Goal: Transaction & Acquisition: Purchase product/service

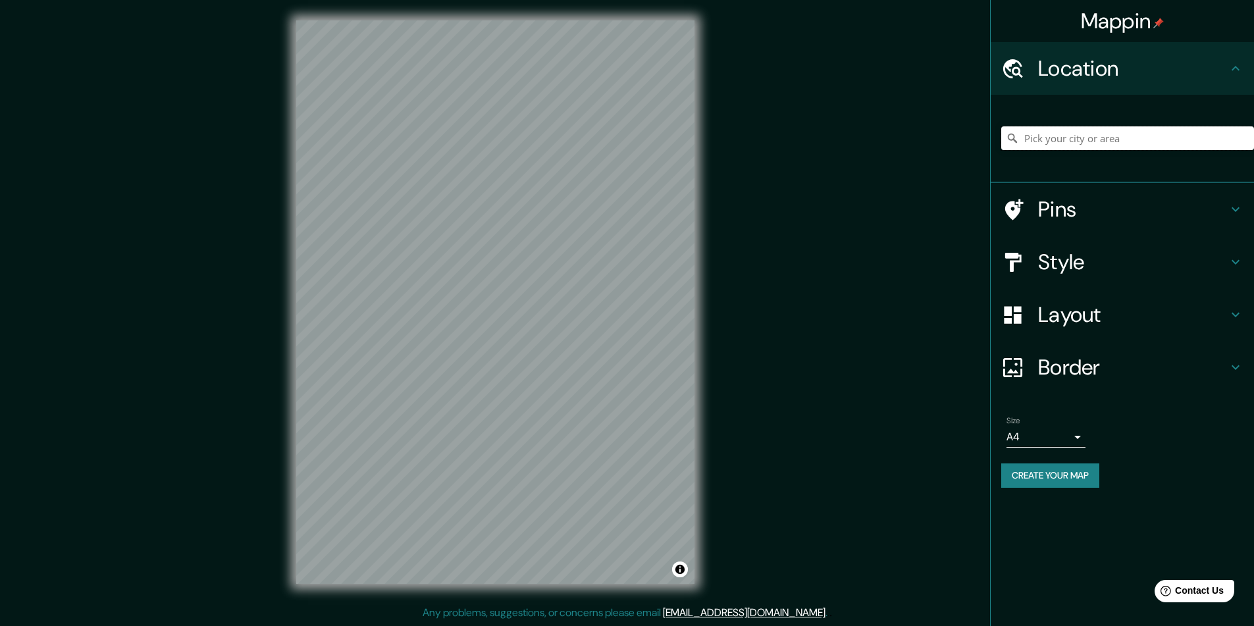
click at [1069, 143] on input "Pick your city or area" at bounding box center [1127, 138] width 253 height 24
type input "Popayán, Cauca, Colombia"
click at [1069, 255] on h4 "Style" at bounding box center [1133, 262] width 190 height 26
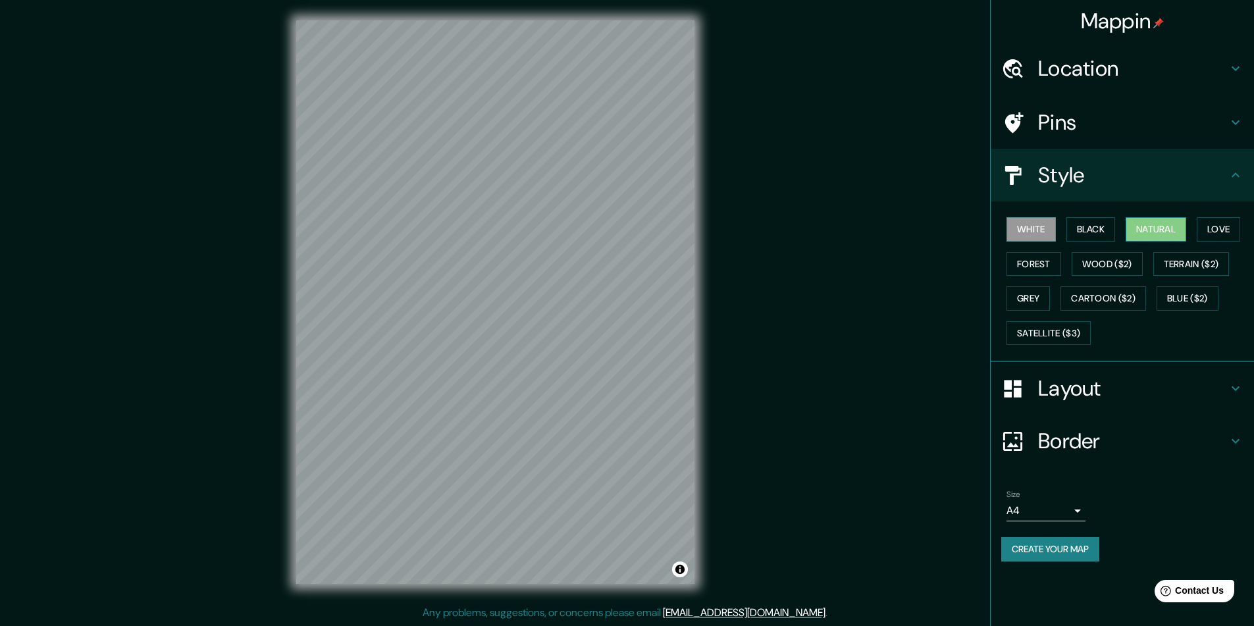
click at [1177, 231] on button "Natural" at bounding box center [1155, 229] width 61 height 24
click at [1094, 133] on h4 "Pins" at bounding box center [1133, 122] width 190 height 26
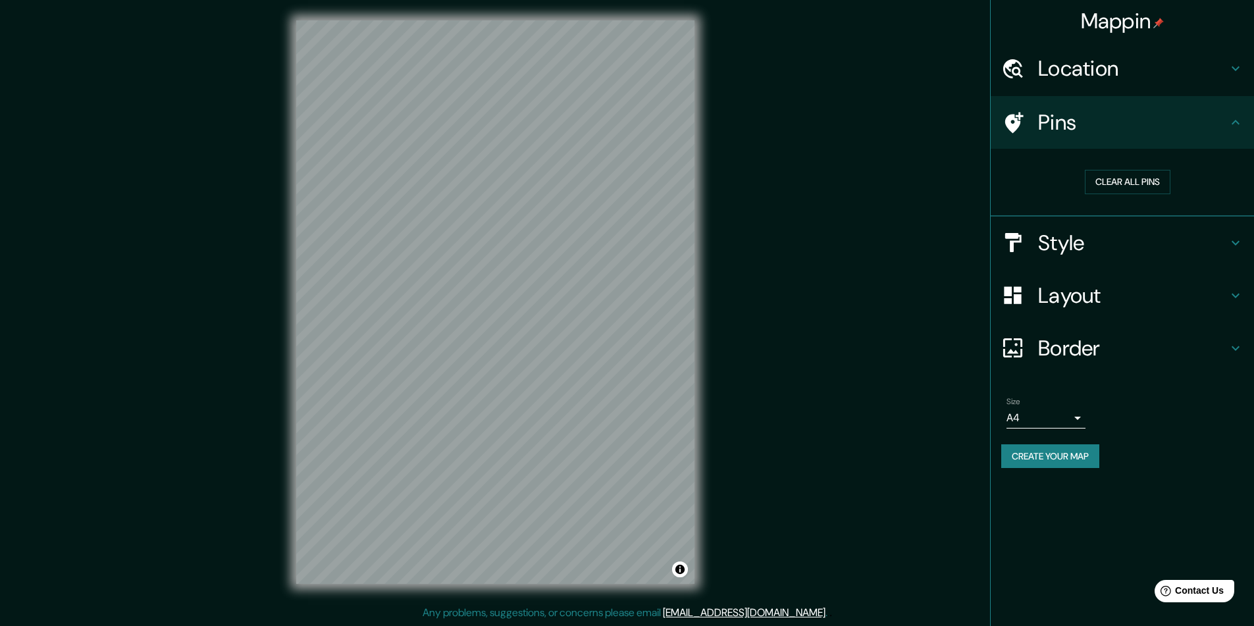
click at [1120, 78] on h4 "Location" at bounding box center [1133, 68] width 190 height 26
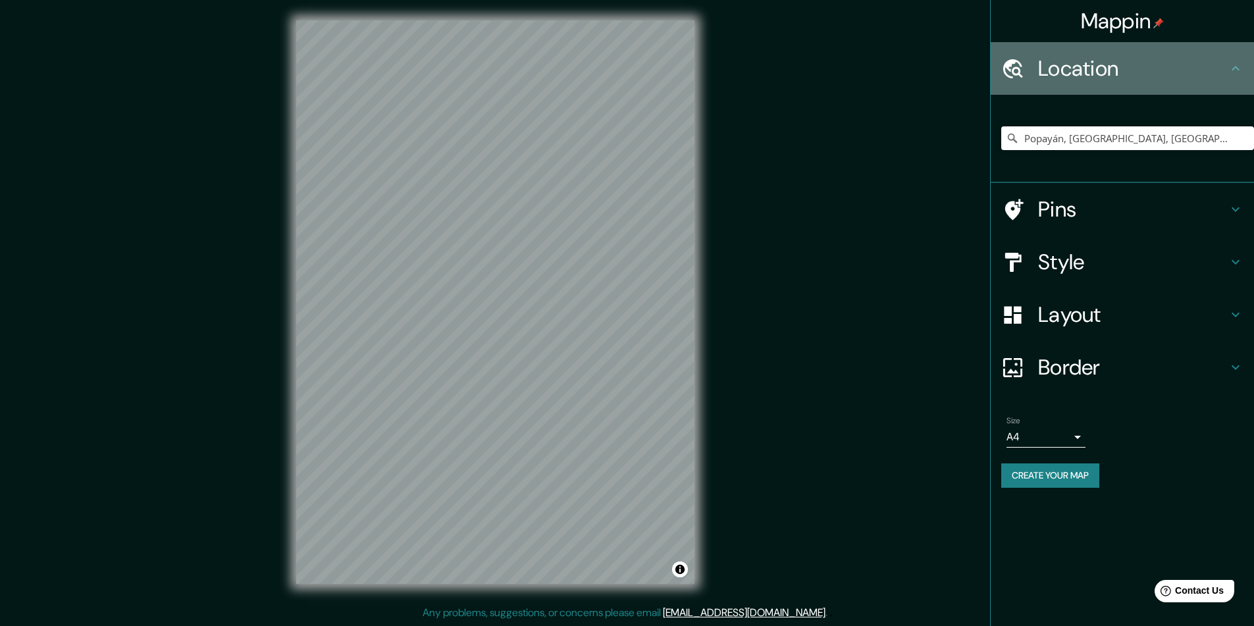
click at [1120, 78] on h4 "Location" at bounding box center [1133, 68] width 190 height 26
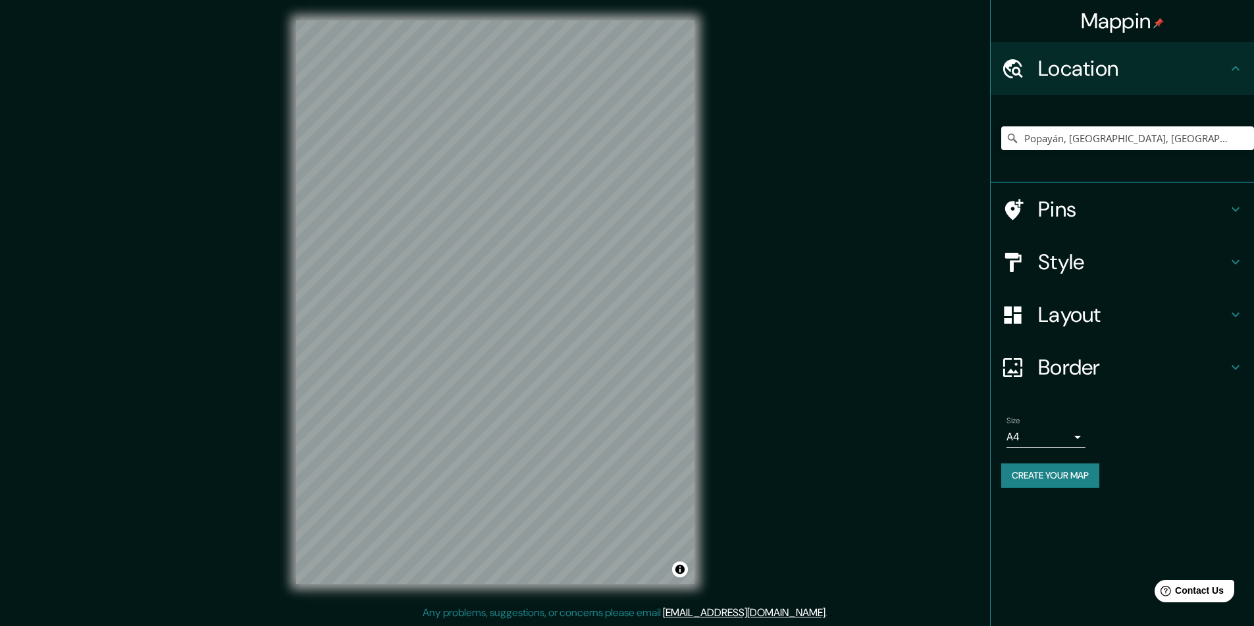
click at [1062, 473] on button "Create your map" at bounding box center [1050, 475] width 98 height 24
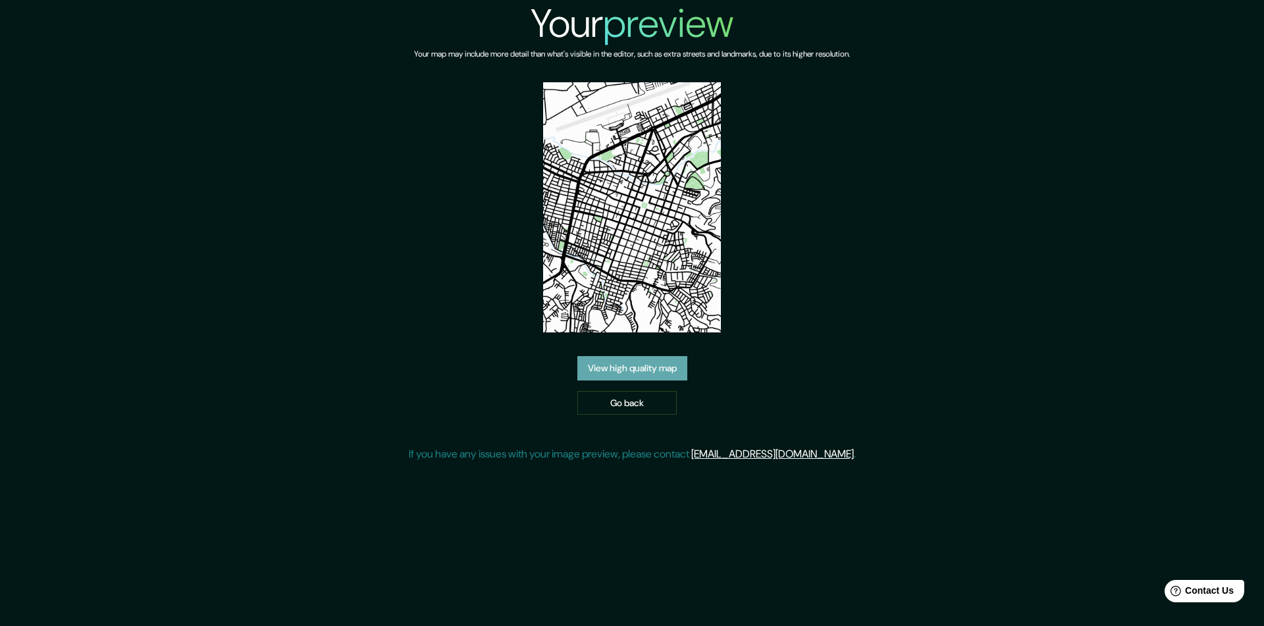
click at [657, 378] on link "View high quality map" at bounding box center [632, 368] width 110 height 24
